Goal: Task Accomplishment & Management: Manage account settings

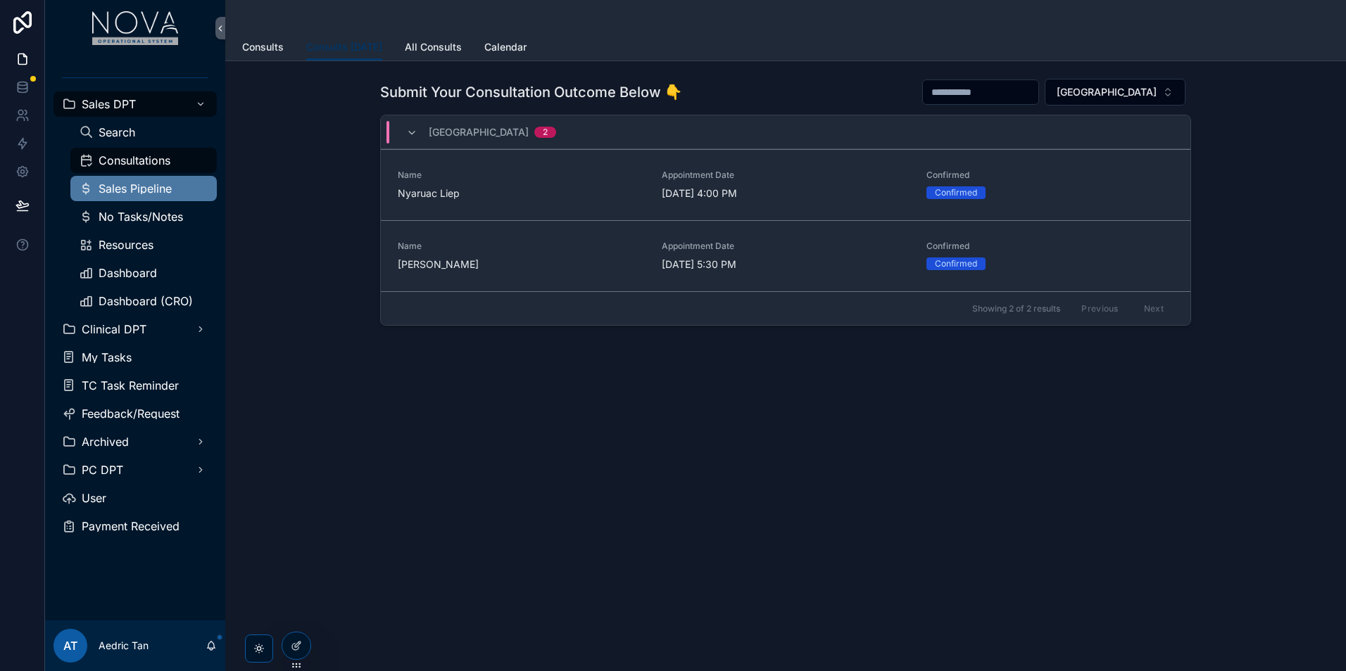
click at [155, 197] on div "Sales Pipeline" at bounding box center [143, 188] width 129 height 23
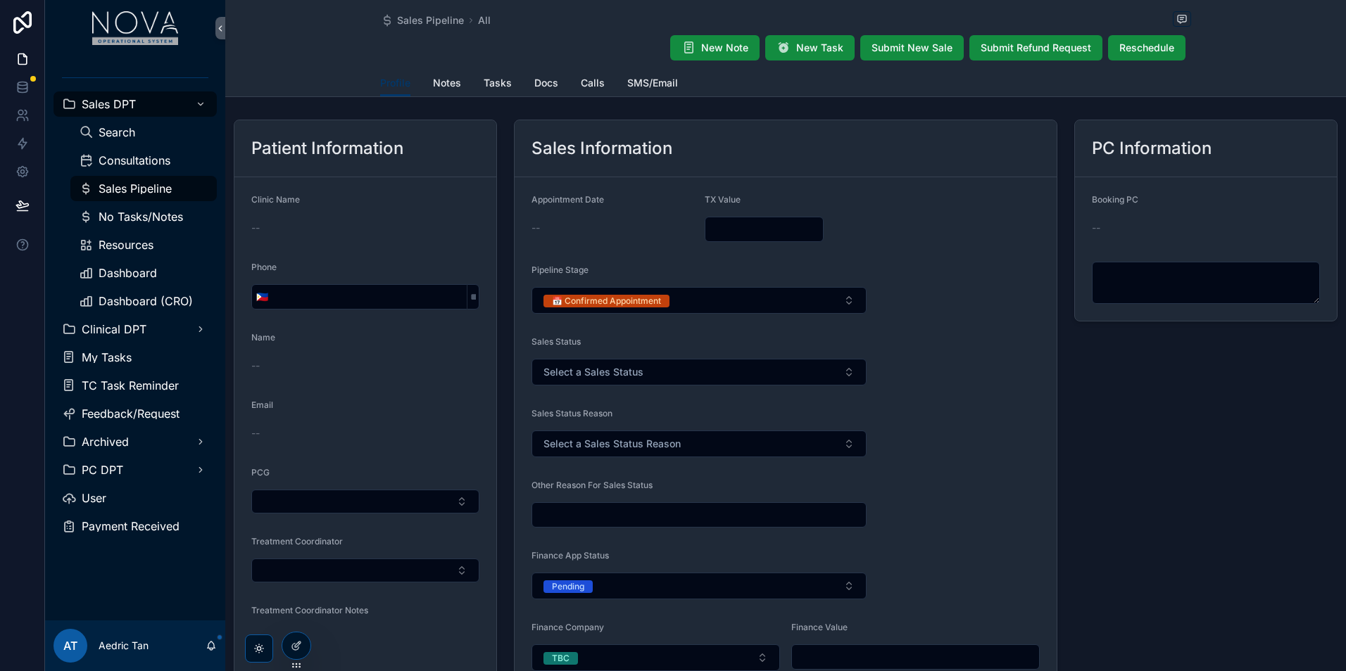
click at [144, 196] on div "Sales Pipeline" at bounding box center [143, 188] width 129 height 23
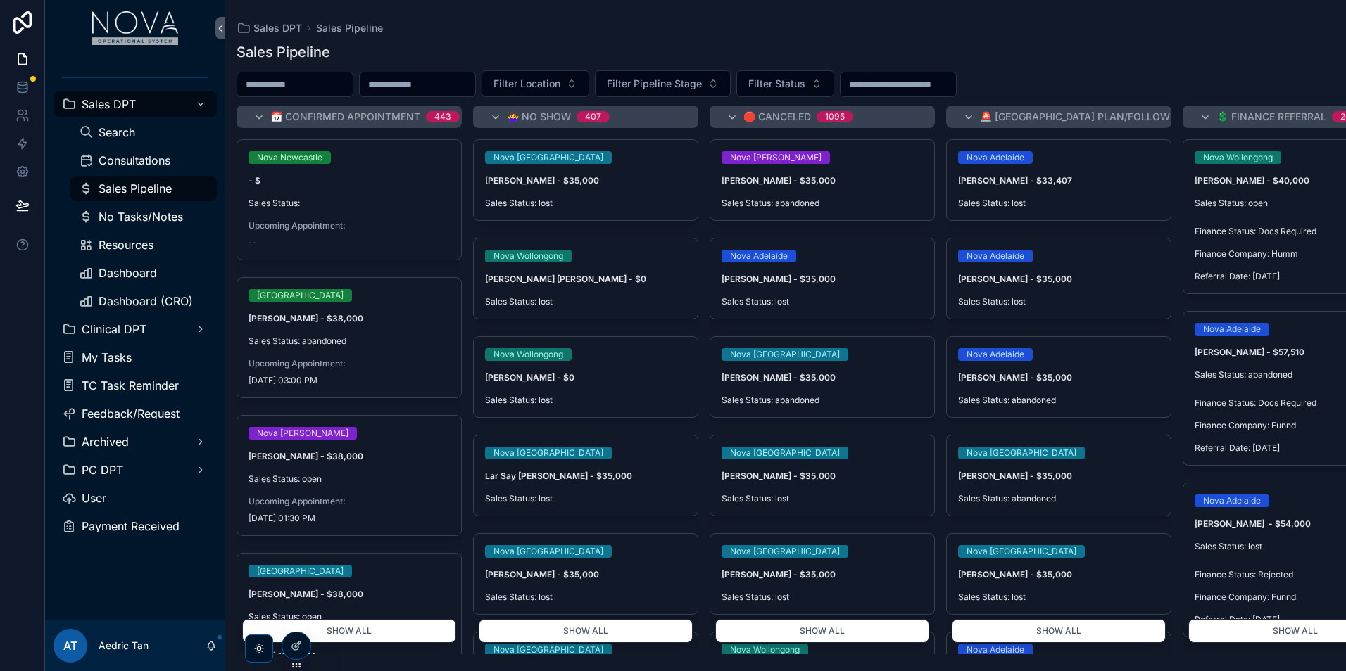
click at [1255, 53] on div "Sales Pipeline" at bounding box center [785, 52] width 1098 height 20
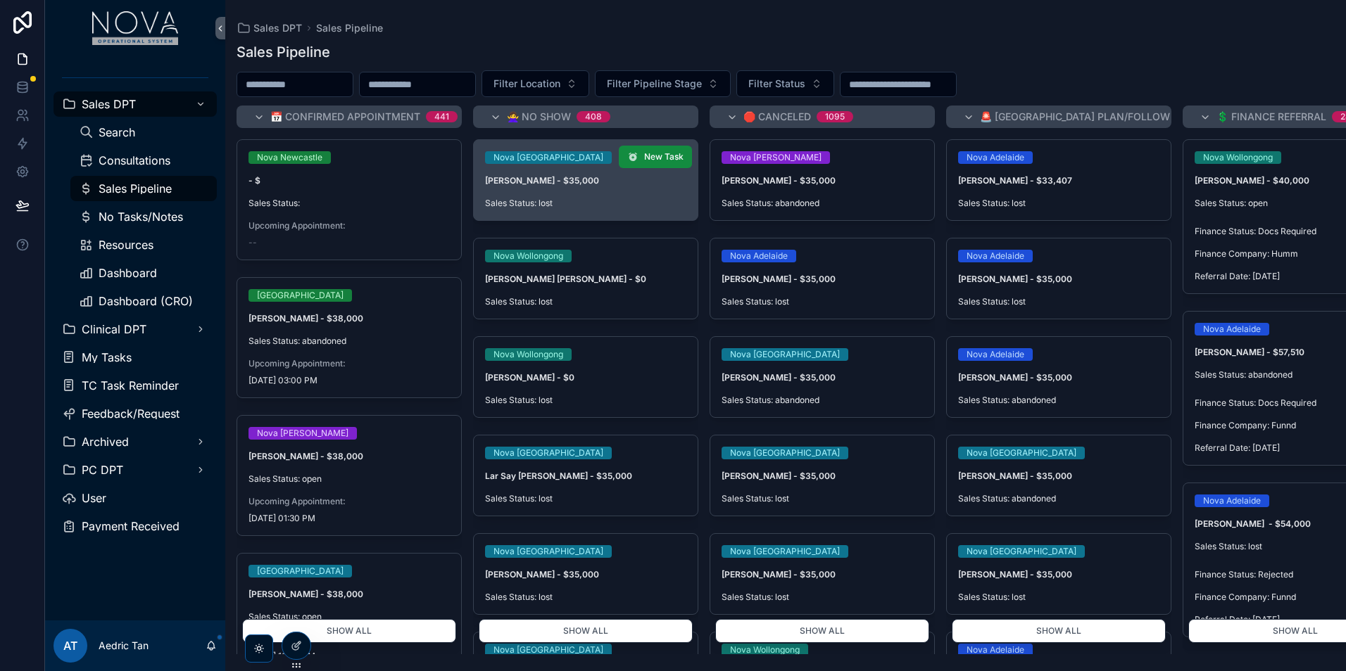
click at [581, 209] on div "Nova Melbourne [PERSON_NAME] - $35,000 Sales Status: lost" at bounding box center [586, 180] width 224 height 80
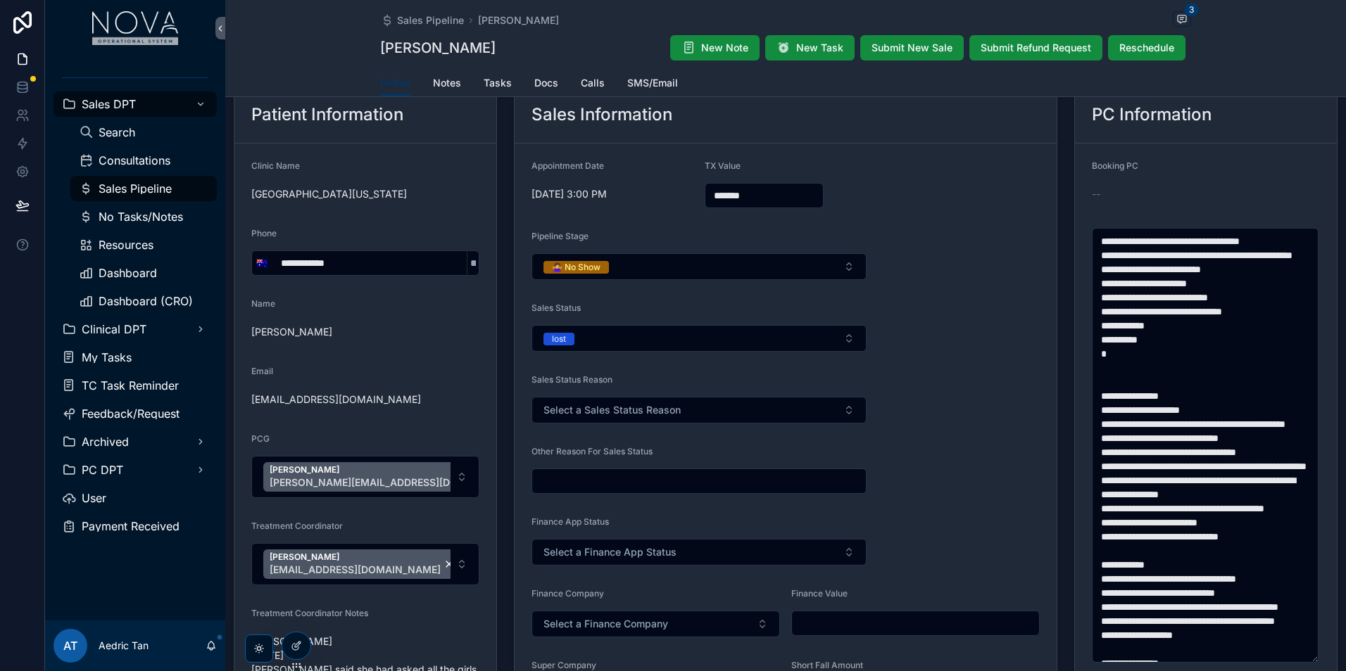
scroll to position [70, 0]
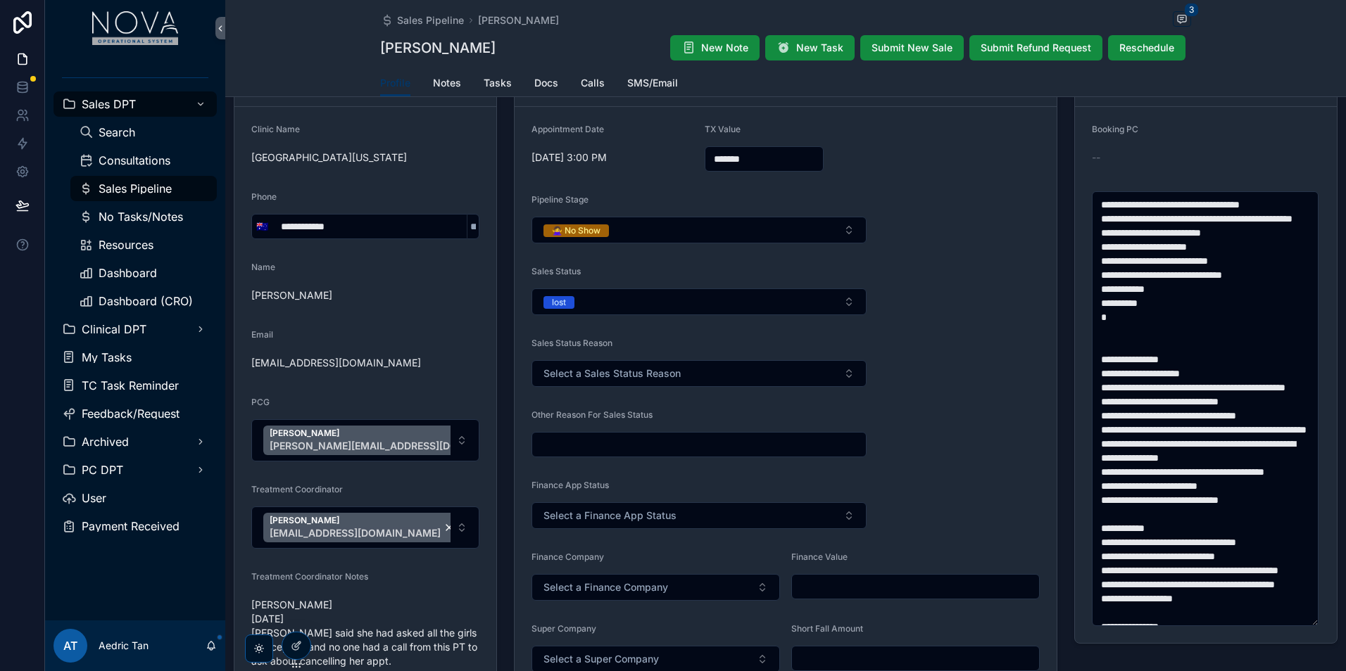
click at [298, 296] on span "[PERSON_NAME]" at bounding box center [365, 296] width 228 height 14
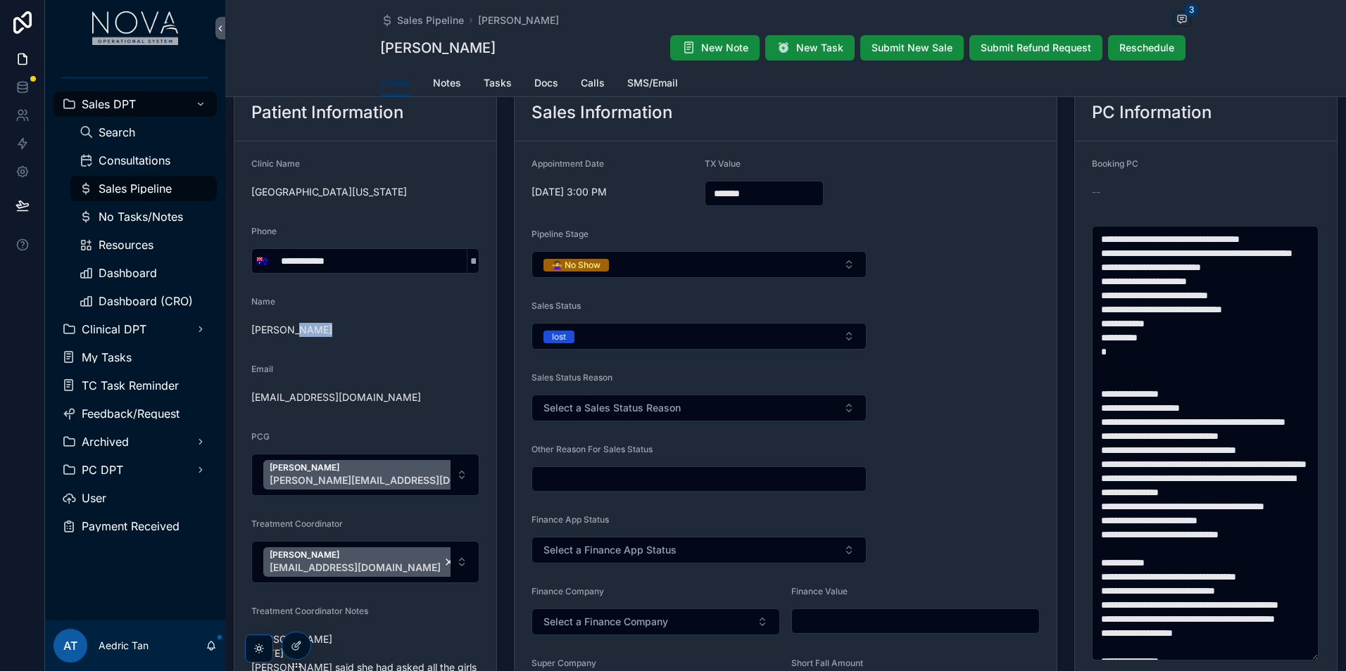
scroll to position [0, 0]
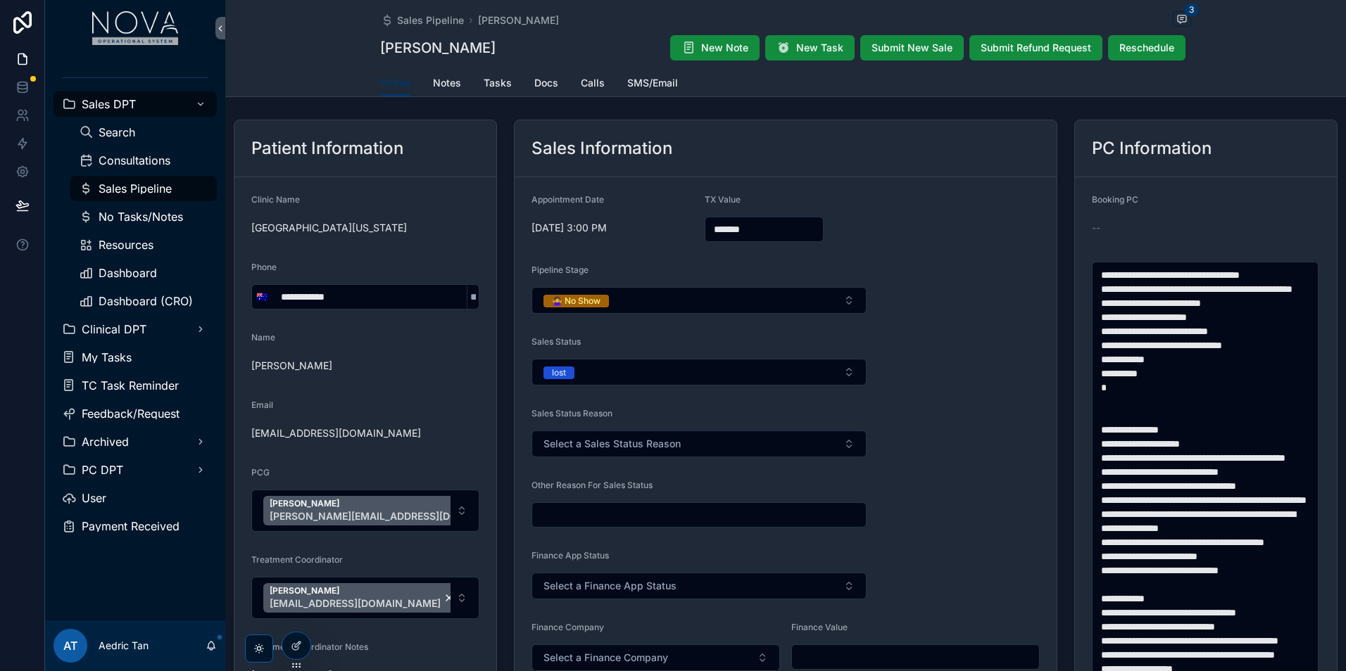
click at [835, 133] on div "Sales Information" at bounding box center [785, 148] width 542 height 57
click at [303, 643] on div at bounding box center [296, 646] width 28 height 27
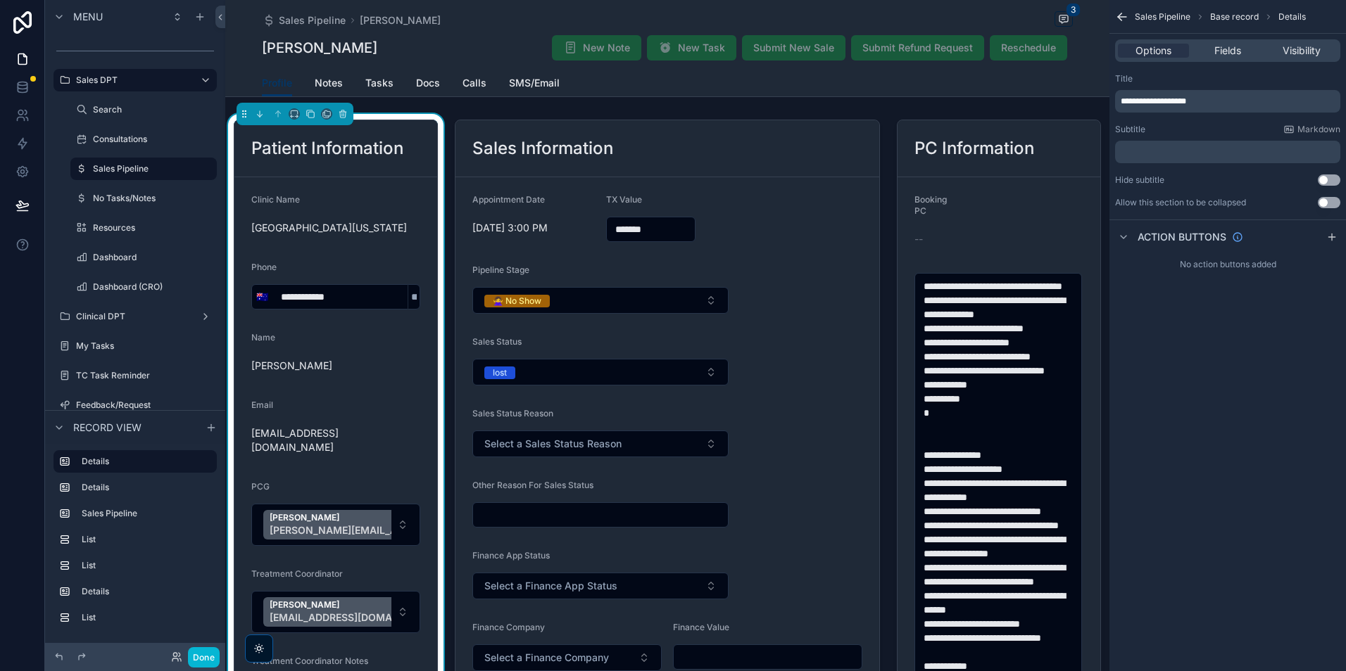
click at [1240, 61] on div "Options Fields Visibility" at bounding box center [1227, 50] width 225 height 23
click at [1235, 44] on div "Options Fields Visibility" at bounding box center [1227, 50] width 225 height 23
click at [1225, 64] on div "Options Fields Visibility" at bounding box center [1227, 51] width 236 height 34
click at [1226, 54] on span "Fields" at bounding box center [1227, 51] width 27 height 14
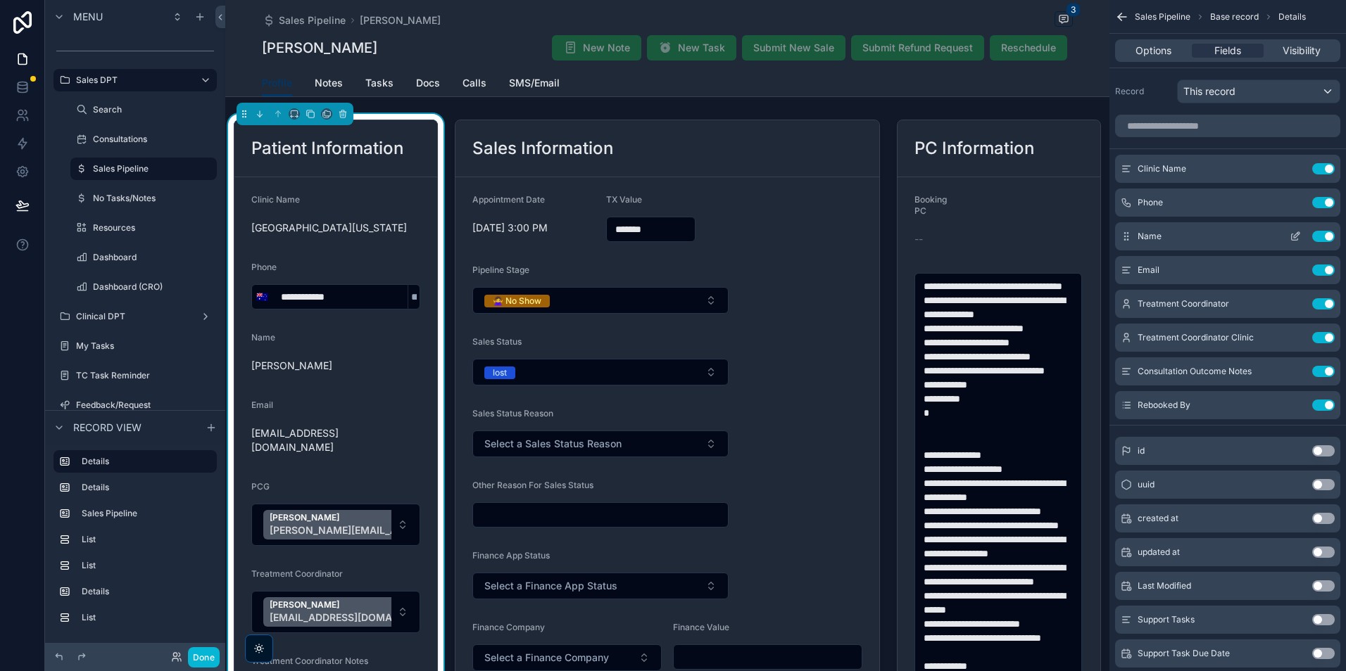
click at [1295, 239] on icon "scrollable content" at bounding box center [1294, 236] width 11 height 11
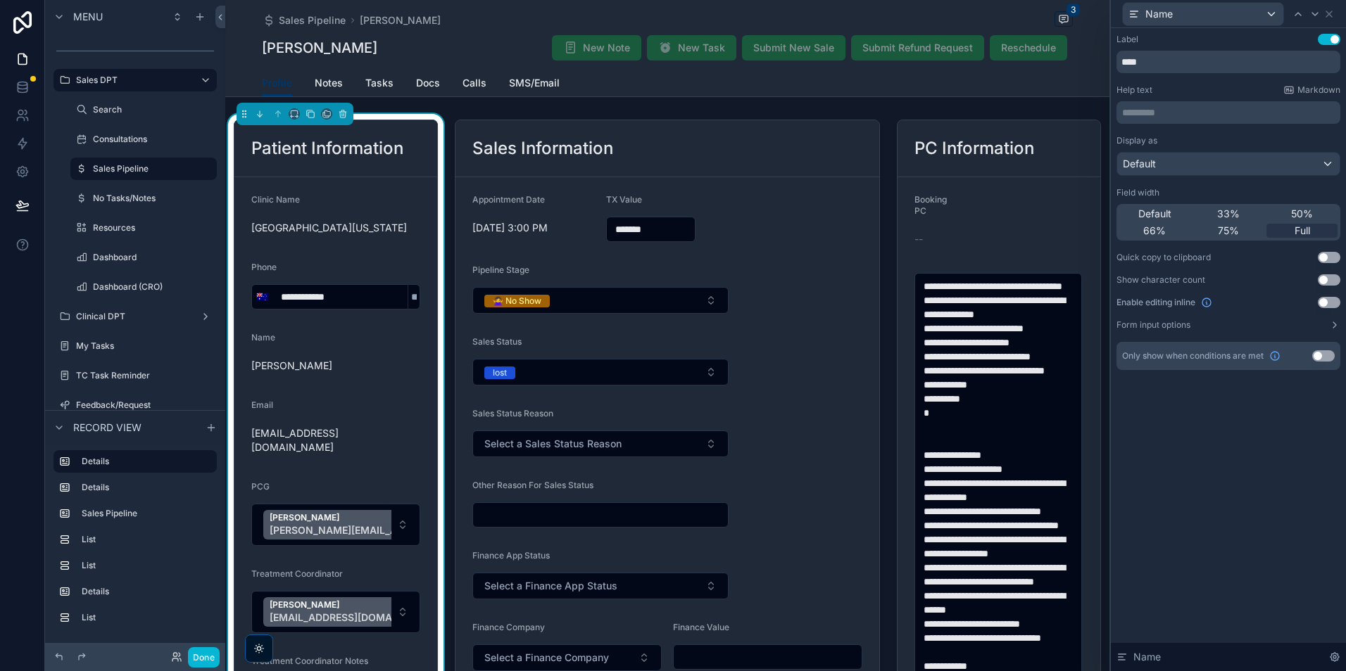
click at [1334, 21] on div "Name" at bounding box center [1228, 13] width 224 height 27
click at [1329, 17] on icon at bounding box center [1328, 13] width 11 height 11
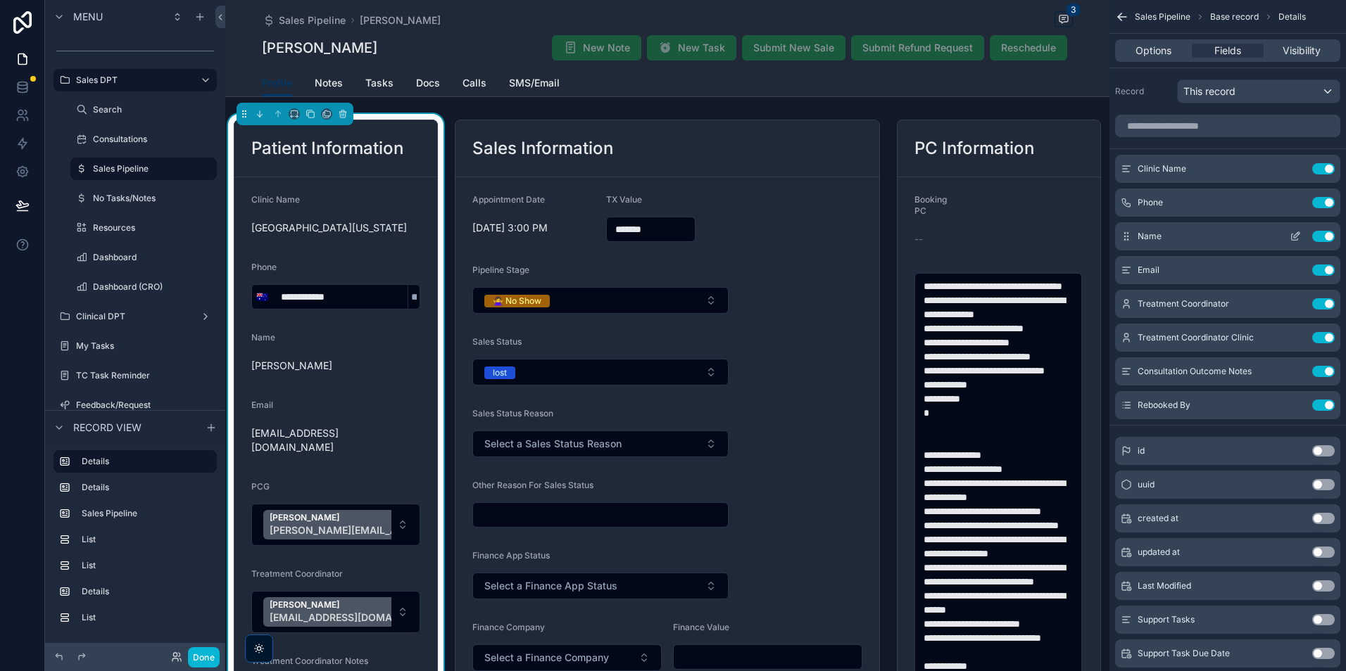
click at [1295, 241] on icon "scrollable content" at bounding box center [1294, 237] width 6 height 6
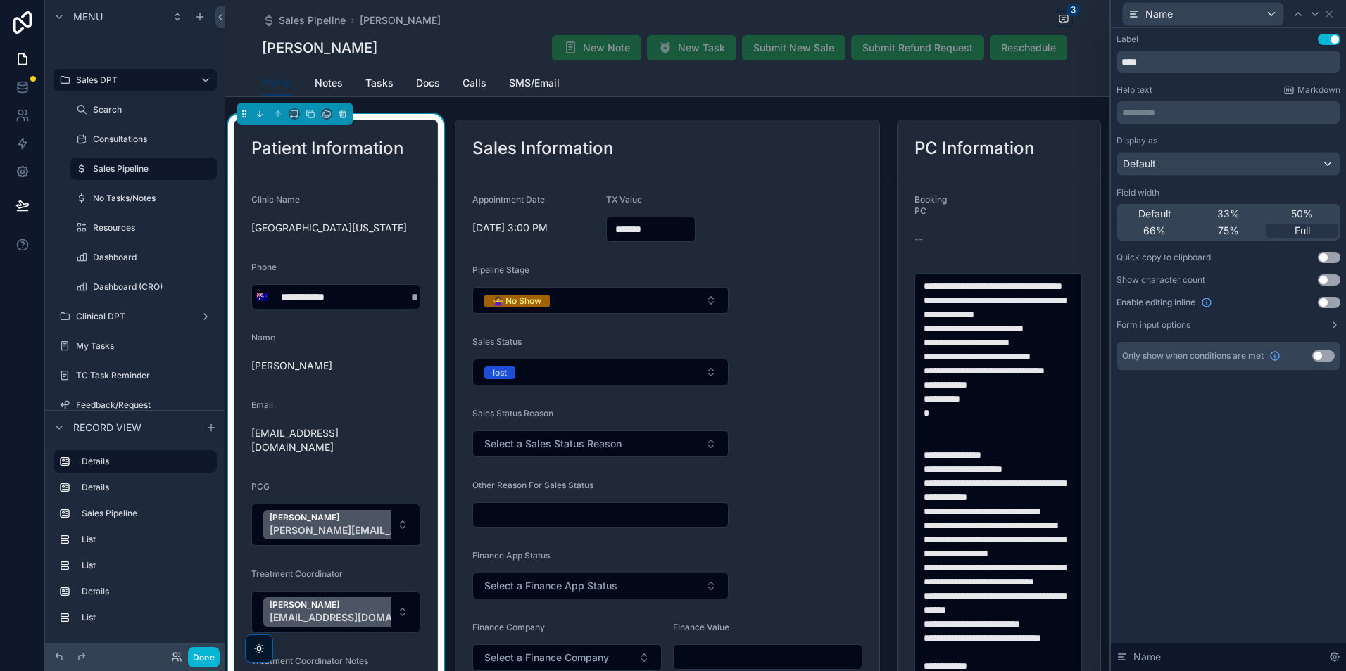
click at [1324, 297] on button "Use setting" at bounding box center [1328, 302] width 23 height 11
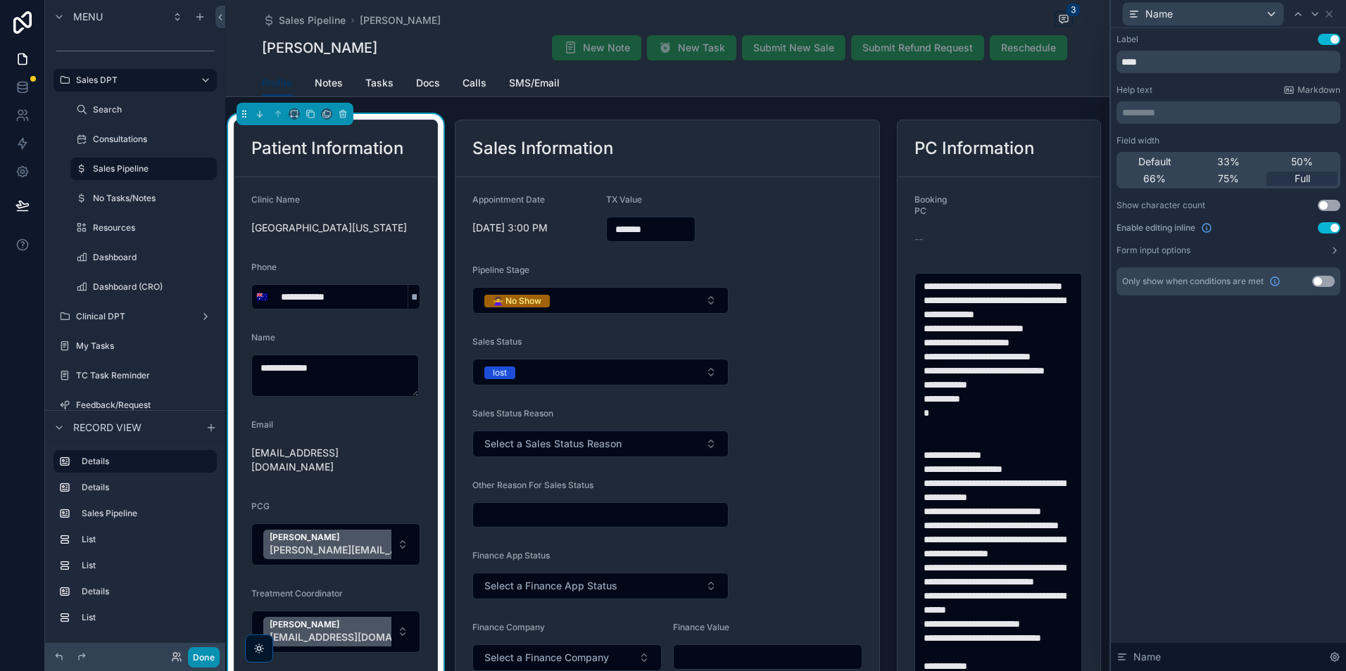
click at [214, 655] on button "Done" at bounding box center [204, 657] width 32 height 20
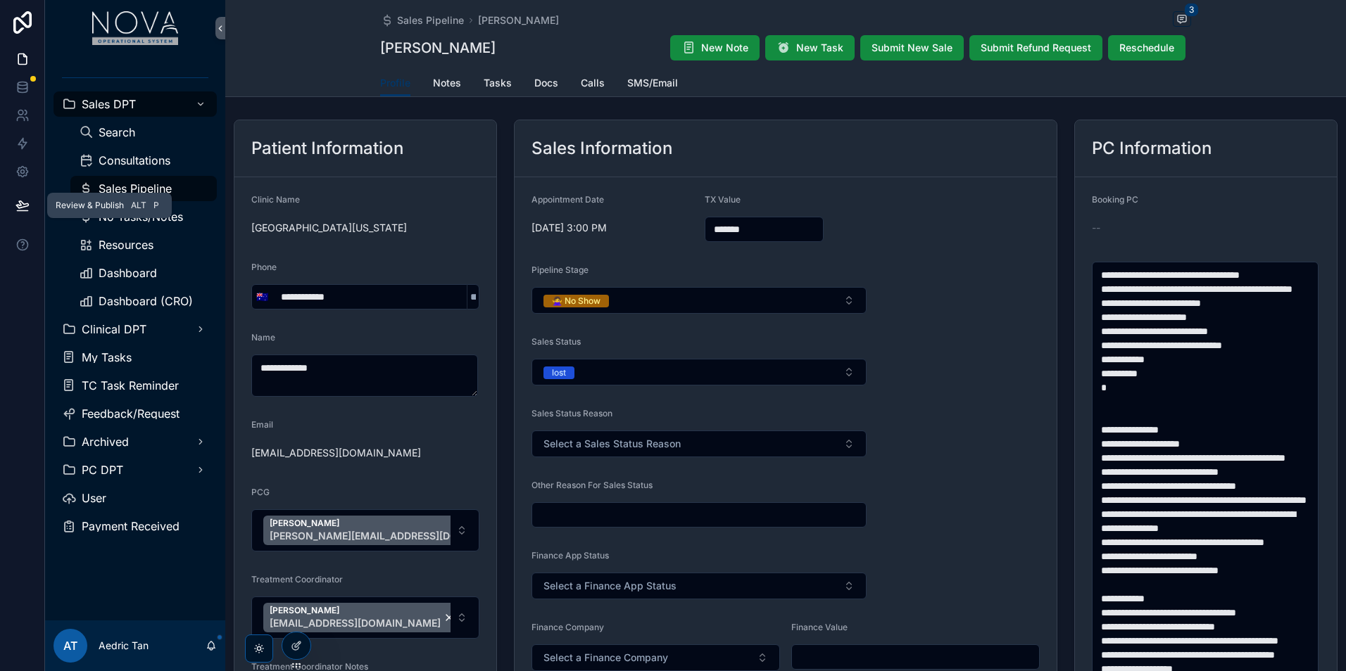
click at [27, 200] on icon at bounding box center [22, 205] width 14 height 14
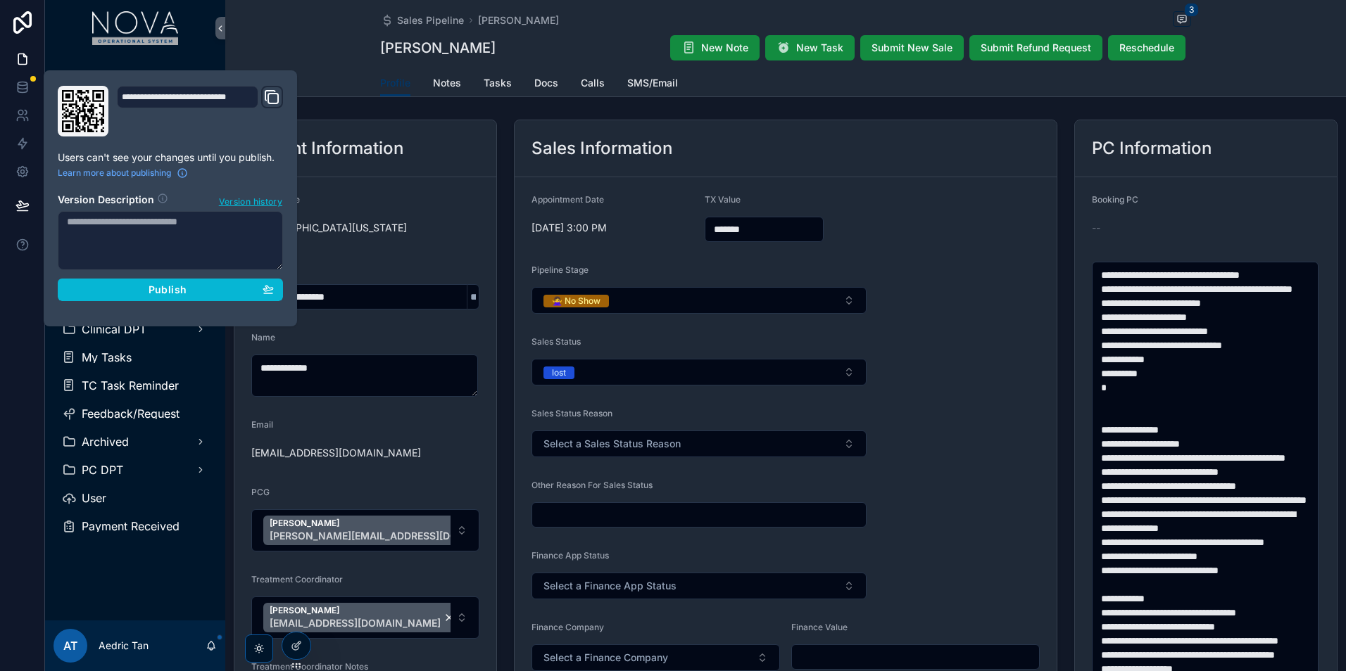
click at [213, 302] on div "**********" at bounding box center [170, 198] width 236 height 225
click at [210, 299] on button "Publish" at bounding box center [170, 290] width 225 height 23
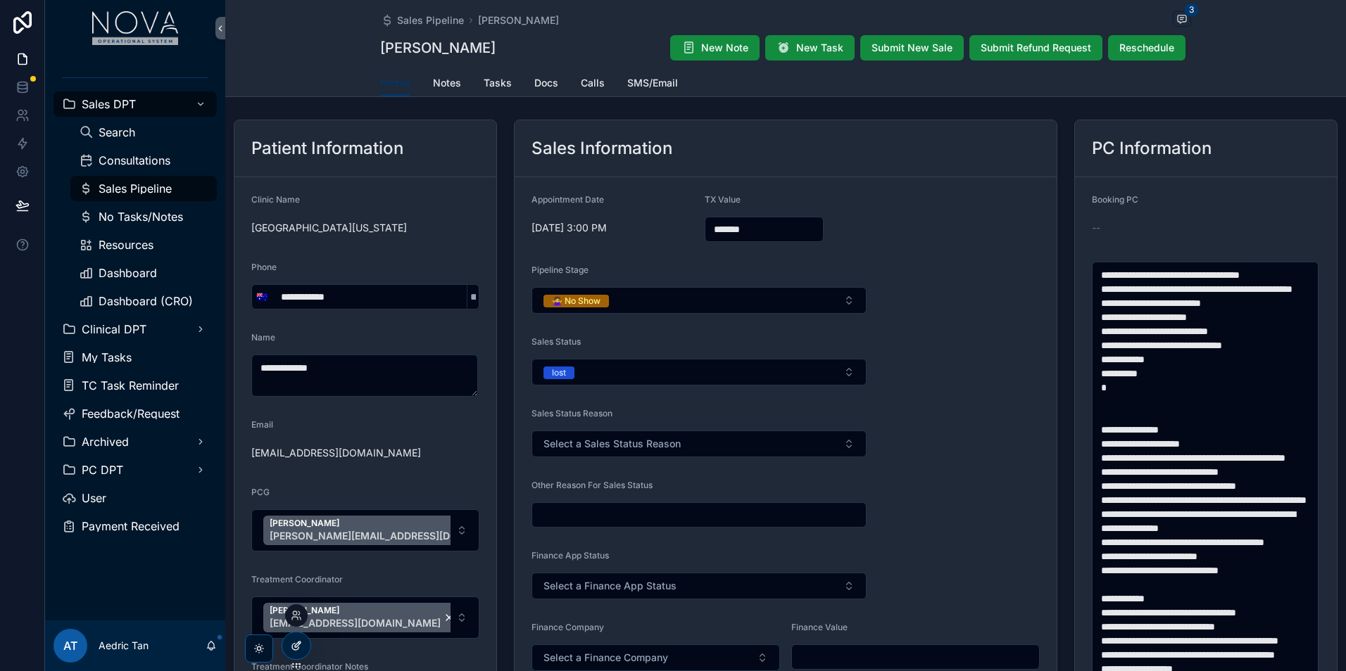
click at [303, 650] on div at bounding box center [296, 646] width 28 height 27
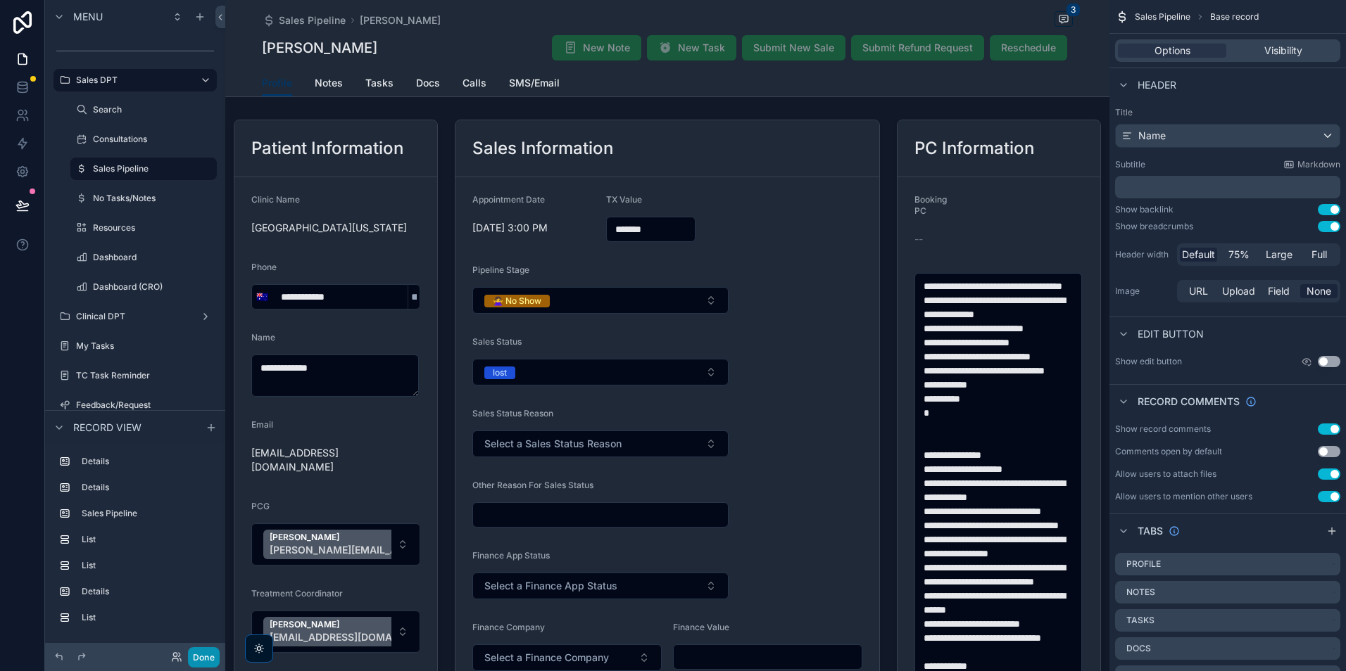
click at [211, 654] on button "Done" at bounding box center [204, 657] width 32 height 20
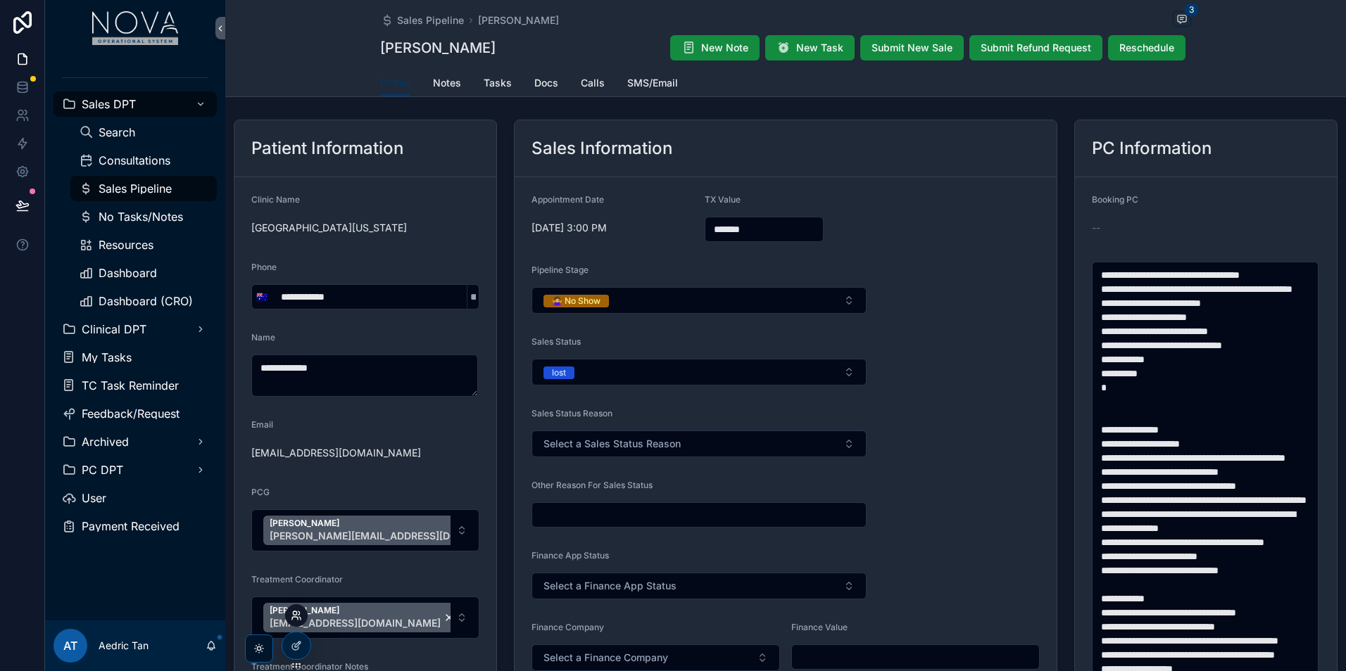
click at [293, 617] on icon at bounding box center [295, 618] width 6 height 3
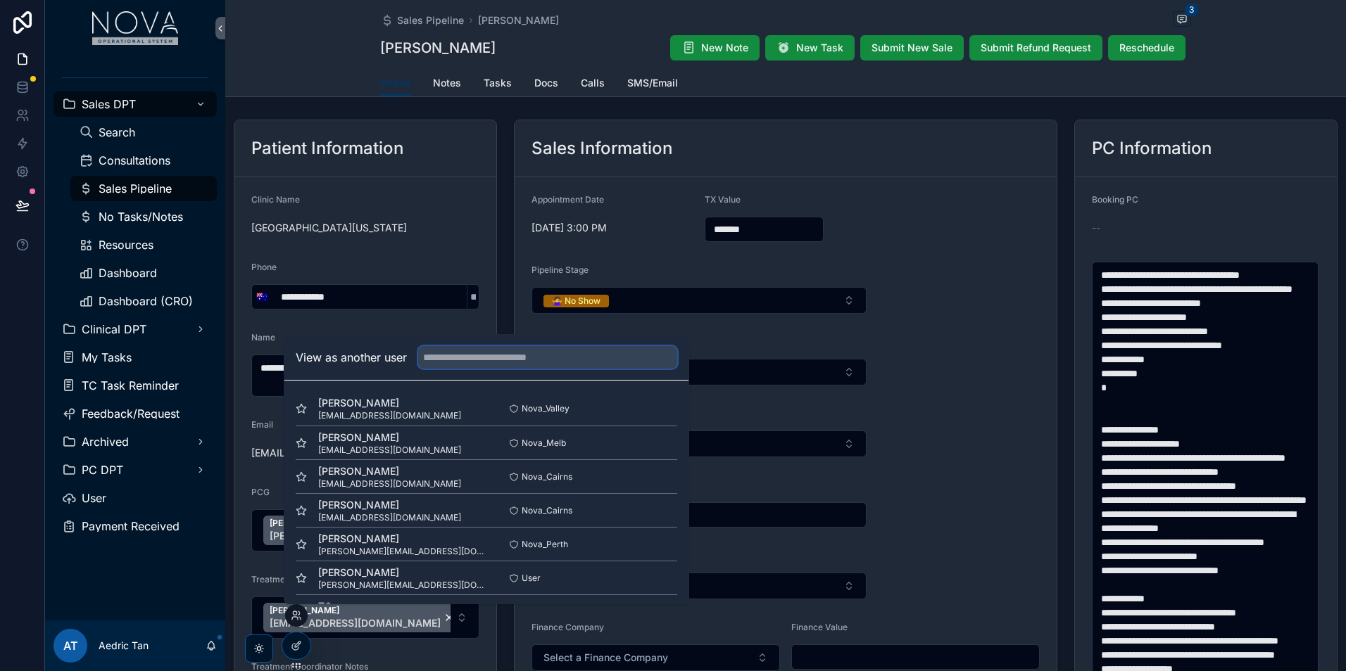
click at [532, 367] on input "text" at bounding box center [547, 357] width 259 height 23
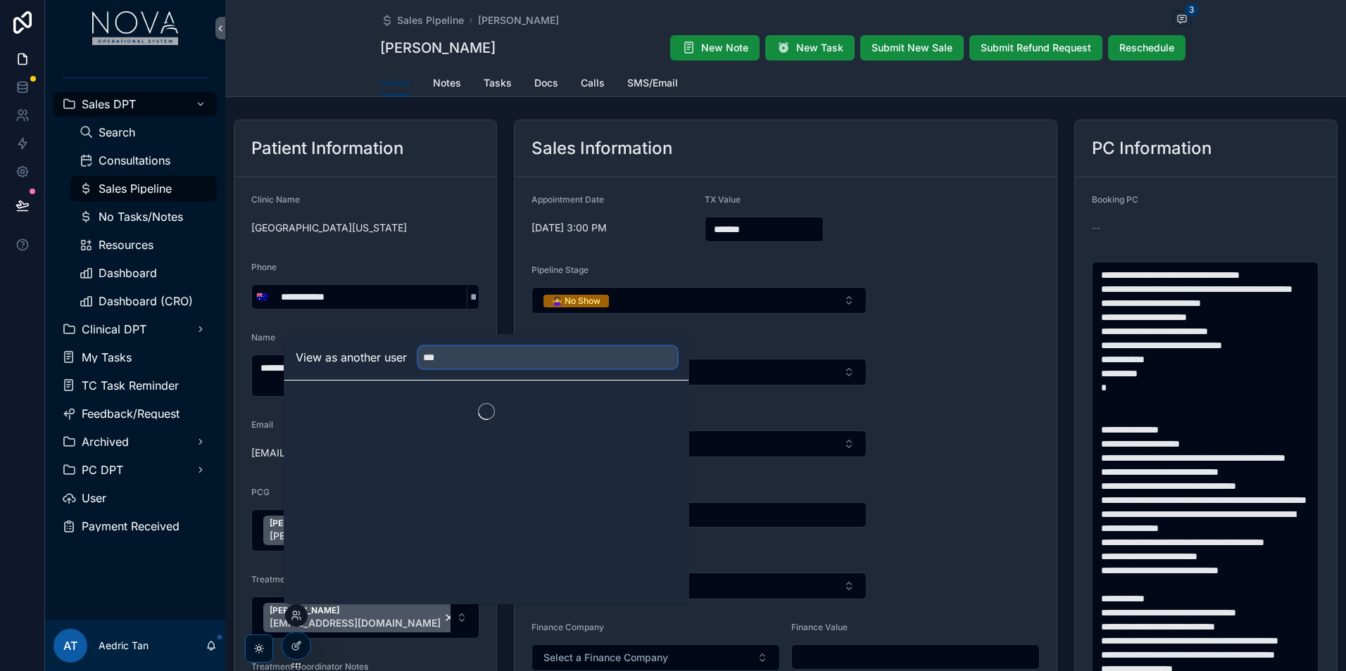
type input "**********"
click at [641, 405] on button "Select" at bounding box center [658, 409] width 37 height 20
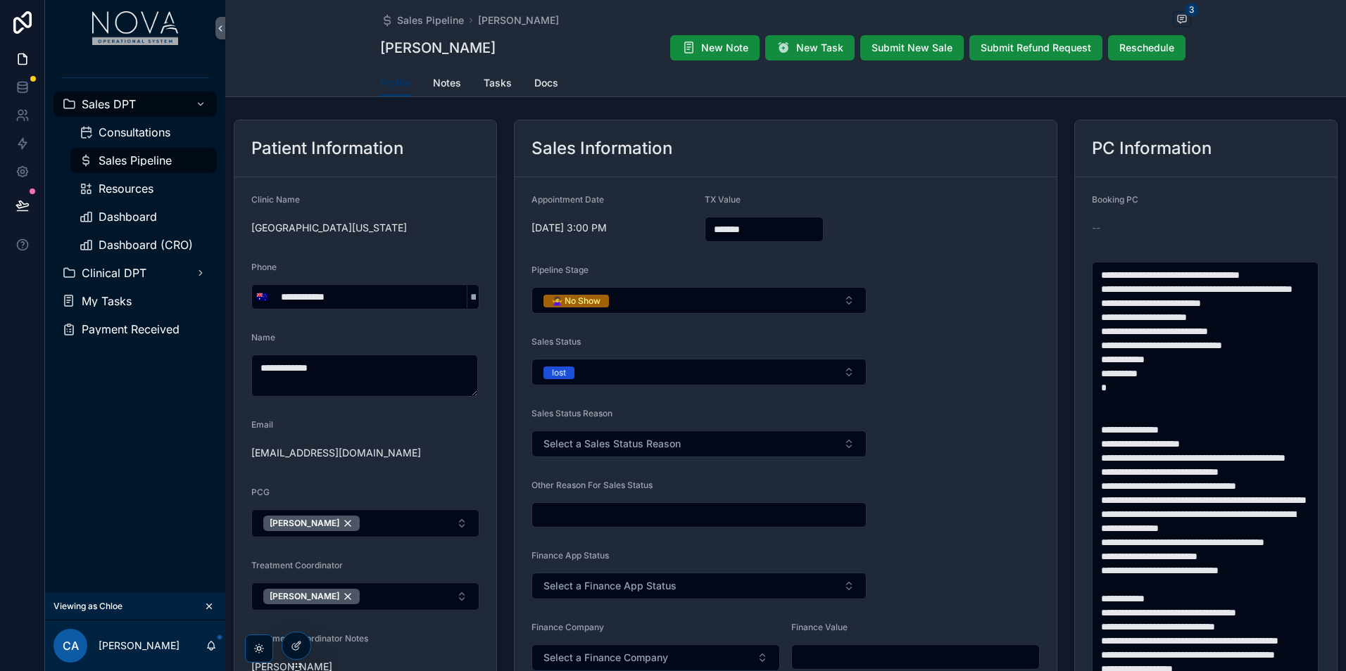
click at [144, 531] on div "Sales DPT Consultations Sales Pipeline Resources Dashboard Dashboard (CRO) Clin…" at bounding box center [135, 324] width 180 height 537
click at [213, 602] on icon "scrollable content" at bounding box center [209, 607] width 10 height 10
